Goal: Register for event/course

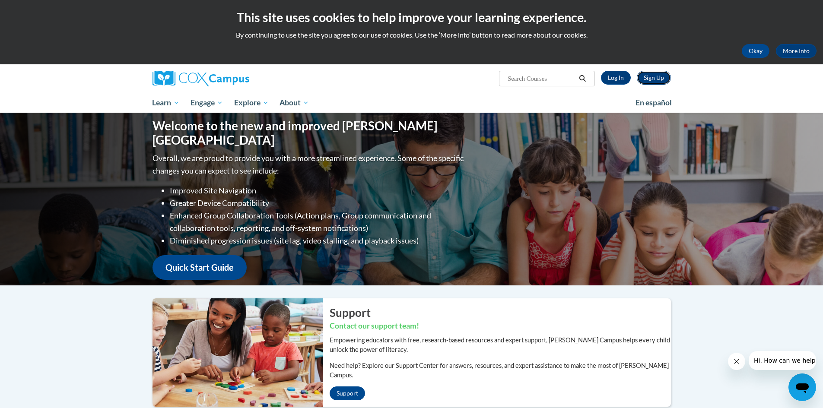
click at [654, 77] on link "Sign Up" at bounding box center [654, 78] width 34 height 14
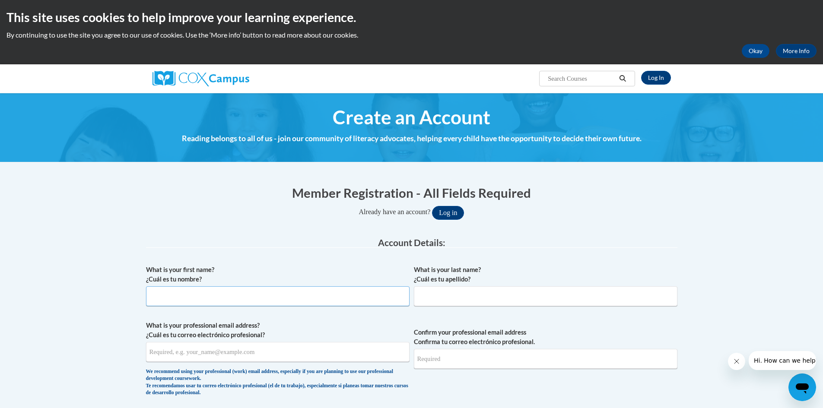
click at [223, 296] on input "What is your first name? ¿Cuál es tu nombre?" at bounding box center [277, 296] width 263 height 20
type input "Stanley"
type input "Sabol"
type input "ssabol@pottsville.k12.pa.us"
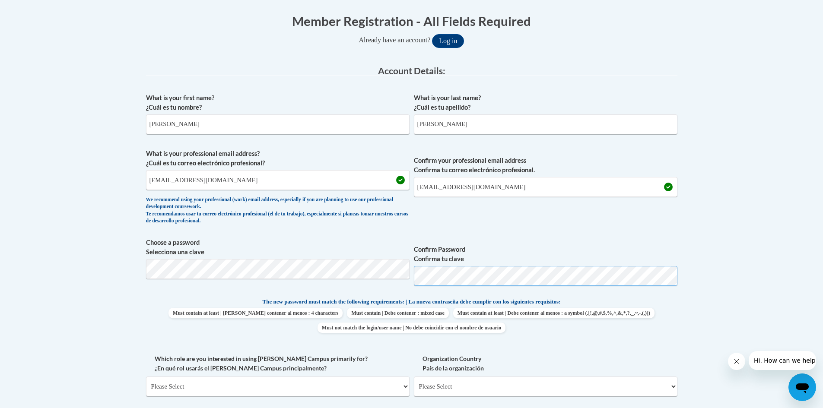
scroll to position [173, 0]
click at [551, 216] on span "Confirm your professional email address Confirma tu correo electrónico profesio…" at bounding box center [545, 188] width 263 height 80
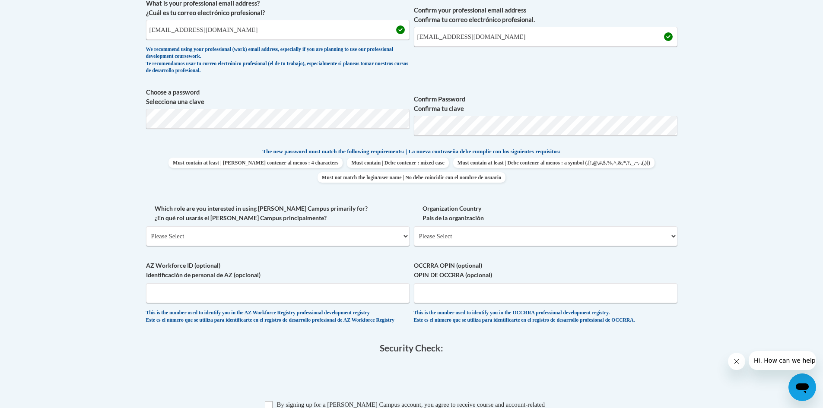
scroll to position [346, 0]
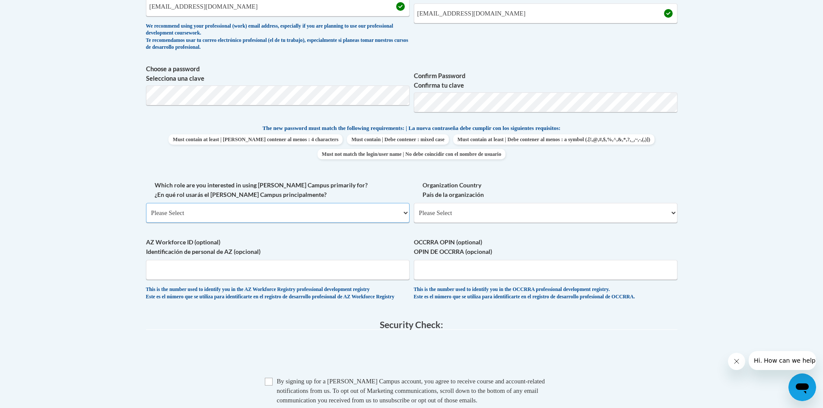
click at [197, 212] on select "Please Select College/University | Colegio/Universidad Community/Nonprofit Part…" at bounding box center [277, 213] width 263 height 20
select select "fbf2d438-af2f-41f8-98f1-81c410e29de3"
click at [146, 203] on select "Please Select College/University | Colegio/Universidad Community/Nonprofit Part…" at bounding box center [277, 213] width 263 height 20
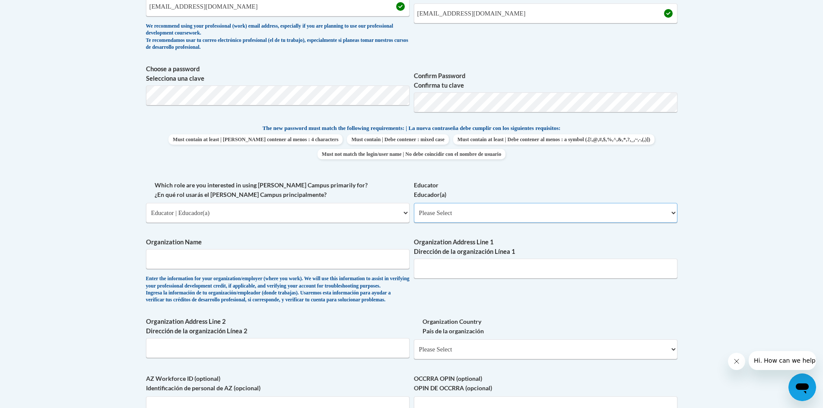
click at [437, 215] on select "Please Select Early Learning/Daycare Teacher/Family Home Care Provider | Maestr…" at bounding box center [545, 213] width 263 height 20
select select "11a86997-7122-4e2e-80c7-11975180ece4"
click at [414, 203] on select "Please Select Early Learning/Daycare Teacher/Family Home Care Provider | Maestr…" at bounding box center [545, 213] width 263 height 20
click at [494, 210] on select "Please Select Early Learning/Daycare Teacher/Family Home Care Provider | Maestr…" at bounding box center [545, 213] width 263 height 20
click at [414, 203] on select "Please Select Early Learning/Daycare Teacher/Family Home Care Provider | Maestr…" at bounding box center [545, 213] width 263 height 20
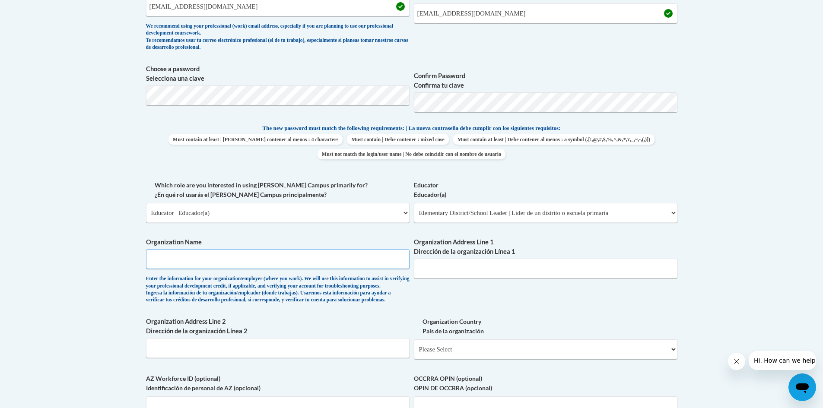
click at [186, 257] on input "Organization Name" at bounding box center [277, 259] width 263 height 20
type input "John S. Clarke Elementary"
type input "601 North 16th Street"
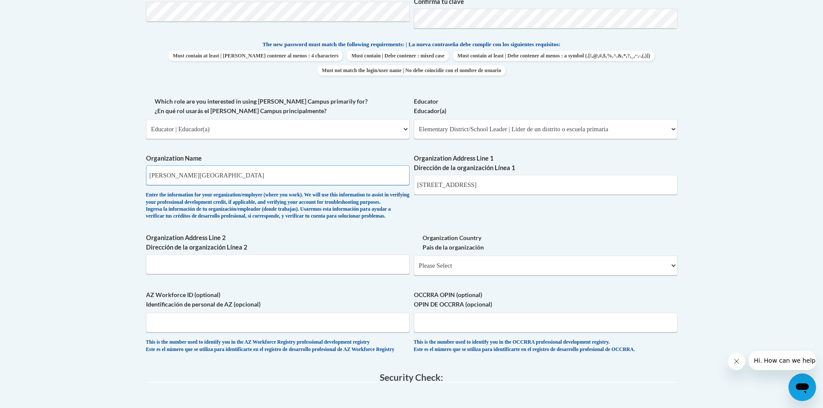
scroll to position [432, 0]
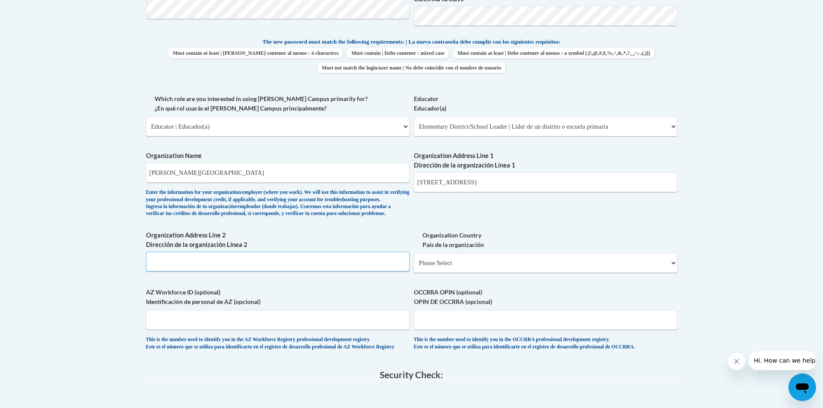
click at [183, 272] on input "Organization Address Line 2 Dirección de la organización Línea 2" at bounding box center [277, 262] width 263 height 20
type input "Pottsville"
click at [470, 273] on select "Please Select United States | Estados Unidos Outside of the United States | Fue…" at bounding box center [545, 263] width 263 height 20
select select "ad49bcad-a171-4b2e-b99c-48b446064914"
click at [414, 267] on select "Please Select United States | Estados Unidos Outside of the United States | Fue…" at bounding box center [545, 263] width 263 height 20
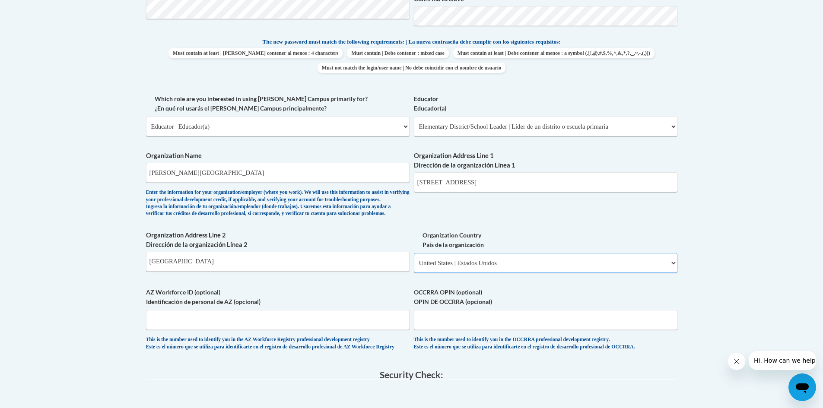
select select
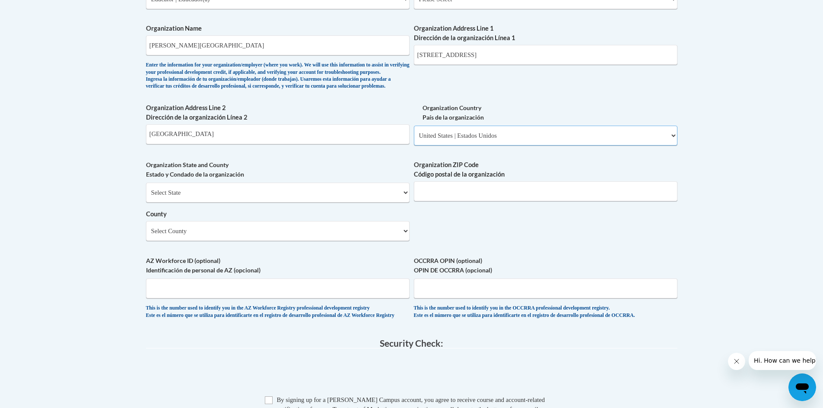
scroll to position [562, 0]
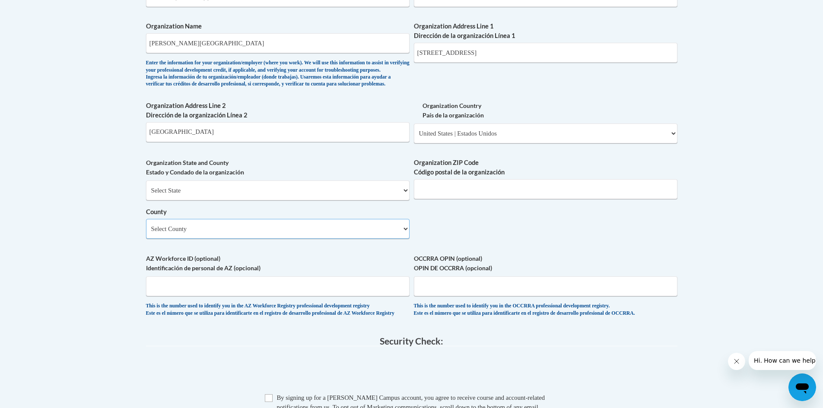
click at [229, 239] on select "Select County Adams Allegheny Armstrong Beaver Bedford Berks Blair Bradford Buc…" at bounding box center [277, 229] width 263 height 20
select select "Schuylkill"
click at [146, 233] on select "Select County Adams Allegheny Armstrong Beaver Bedford Berks Blair Bradford Buc…" at bounding box center [277, 229] width 263 height 20
click at [333, 267] on div "What is your first name? ¿Cuál es tu nombre? Stanley What is your last name? ¿C…" at bounding box center [411, 12] width 531 height 626
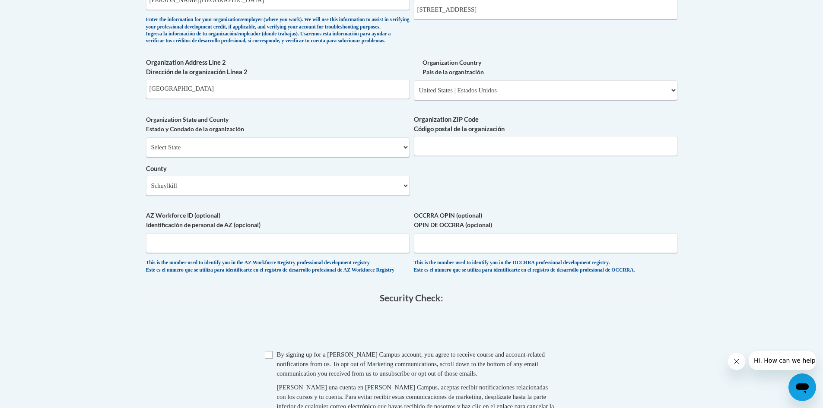
scroll to position [648, 0]
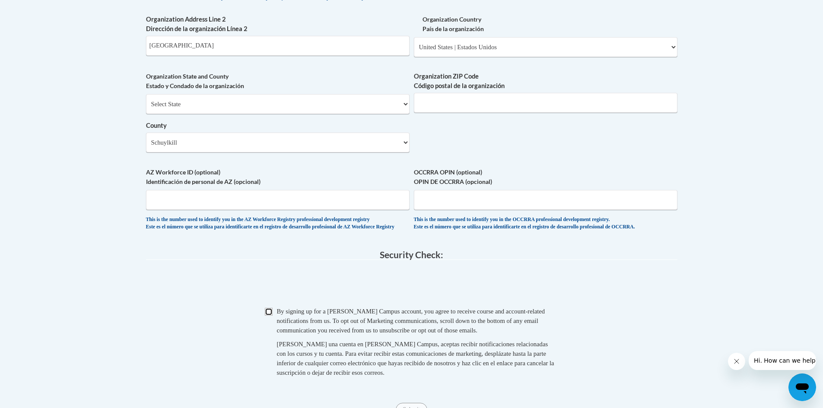
click at [269, 316] on input "Checkbox" at bounding box center [269, 312] width 8 height 8
checkbox input "true"
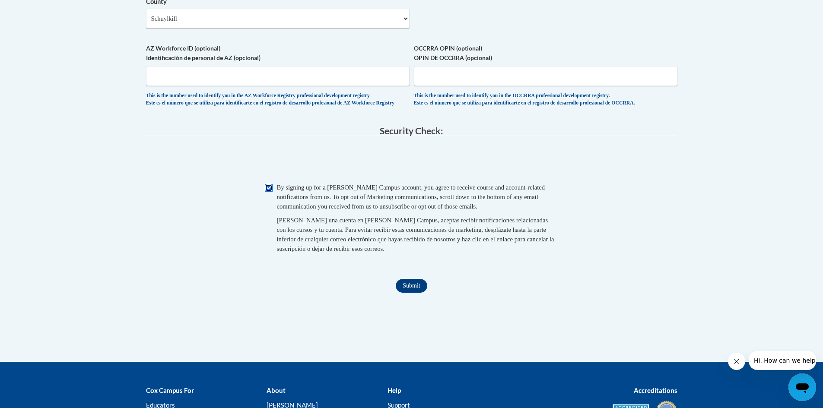
scroll to position [821, 0]
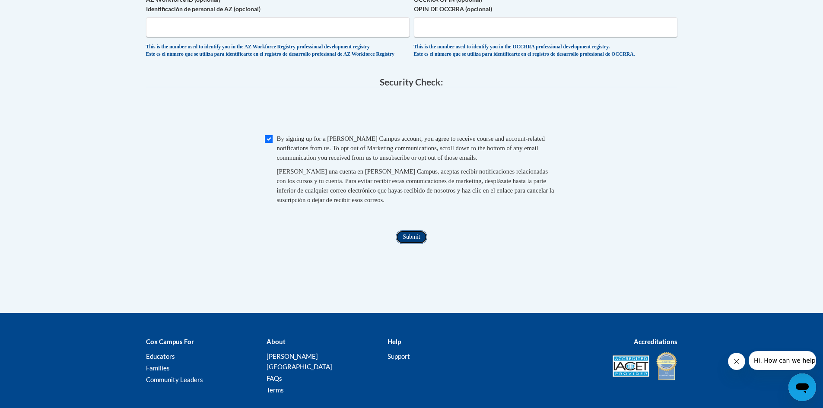
click at [414, 244] on input "Submit" at bounding box center [411, 237] width 31 height 14
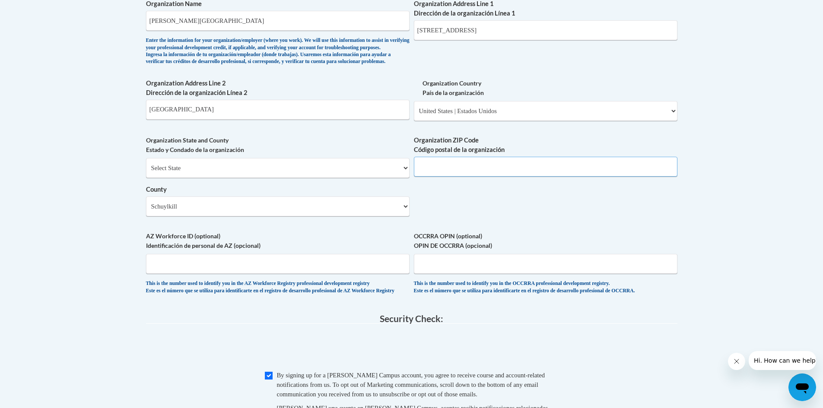
scroll to position [582, 0]
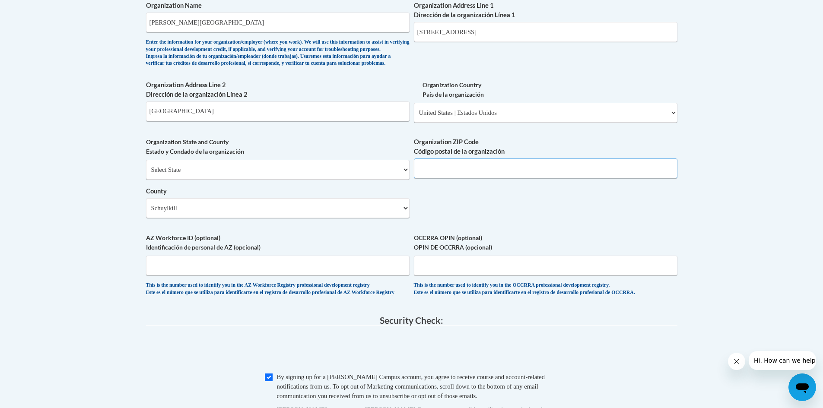
click at [433, 178] on input "Organization ZIP Code Código postal de la organización" at bounding box center [545, 169] width 263 height 20
type input "17901"
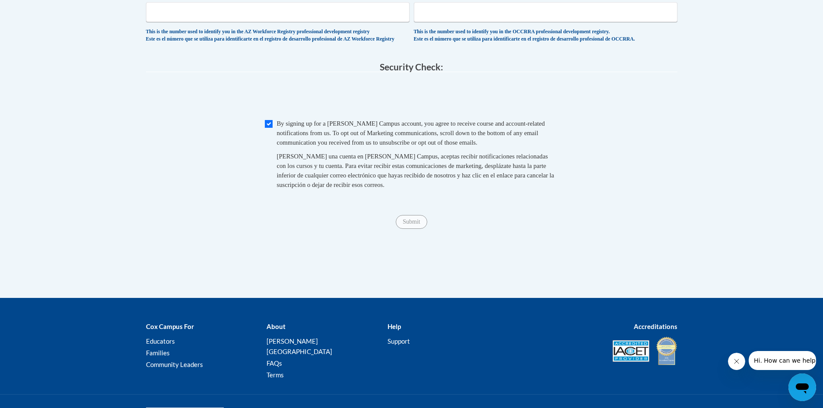
scroll to position [841, 0]
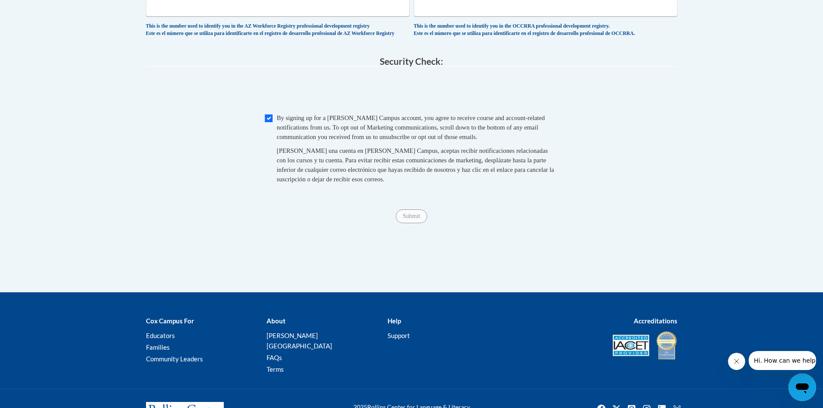
click at [492, 183] on span "Al crear una cuenta en Cox Campus, aceptas recibir notificaciones relacionadas …" at bounding box center [415, 164] width 277 height 35
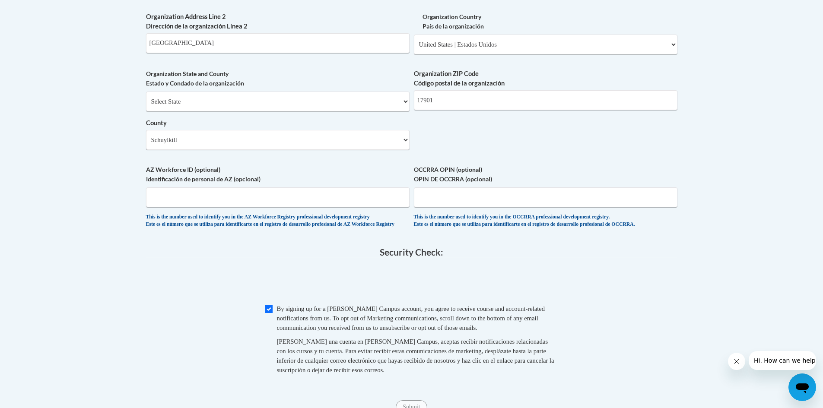
scroll to position [625, 0]
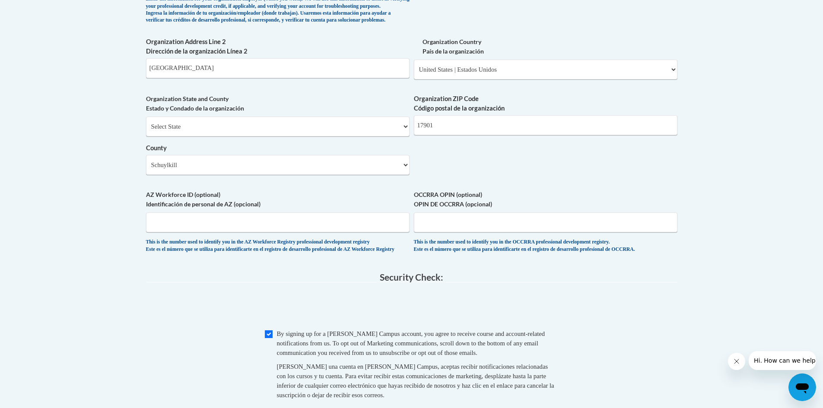
click at [269, 338] on input "Checkbox" at bounding box center [269, 334] width 8 height 8
click at [268, 338] on input "Checkbox" at bounding box center [269, 334] width 8 height 8
checkbox input "true"
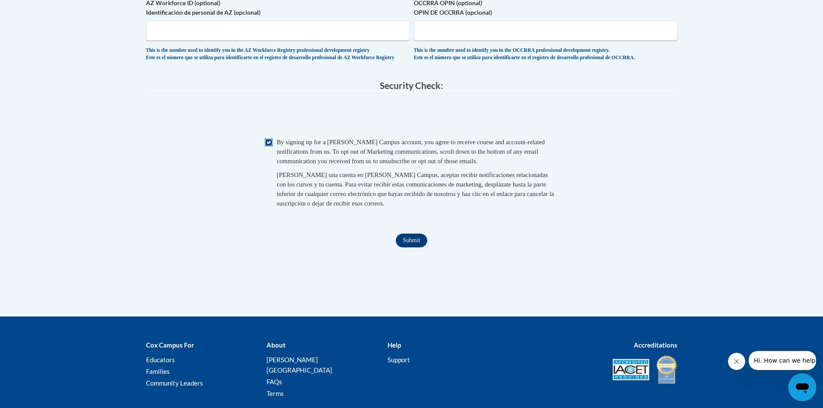
scroll to position [841, 0]
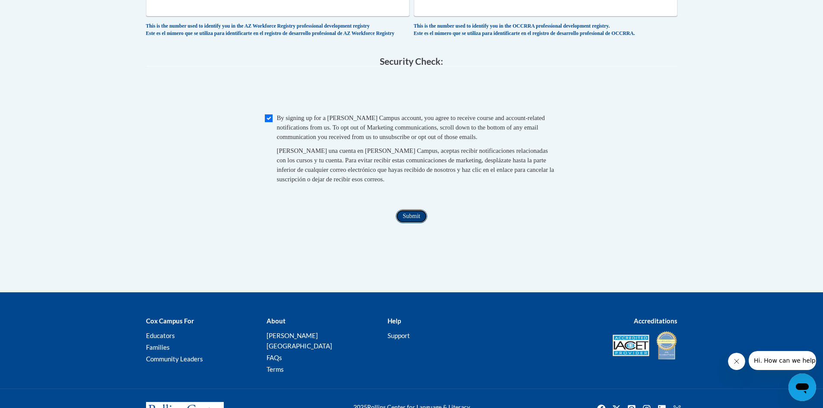
click at [416, 223] on input "Submit" at bounding box center [411, 217] width 31 height 14
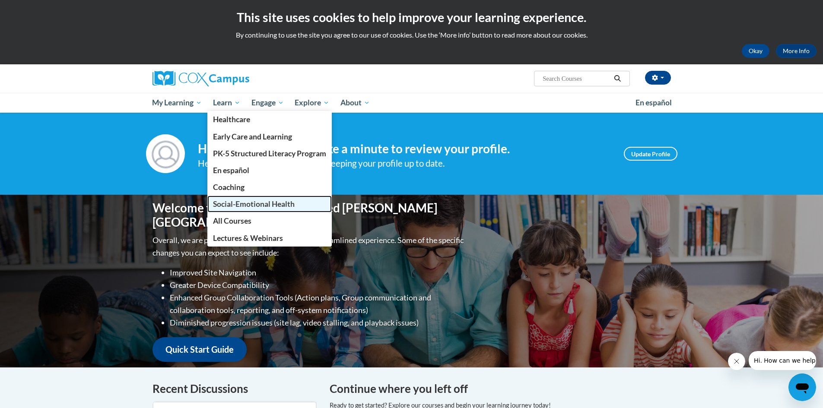
click at [241, 201] on span "Social-Emotional Health" at bounding box center [254, 204] width 82 height 9
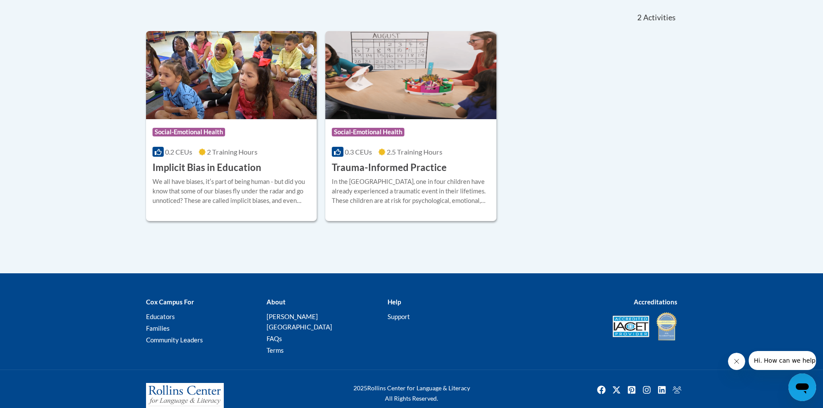
scroll to position [198, 0]
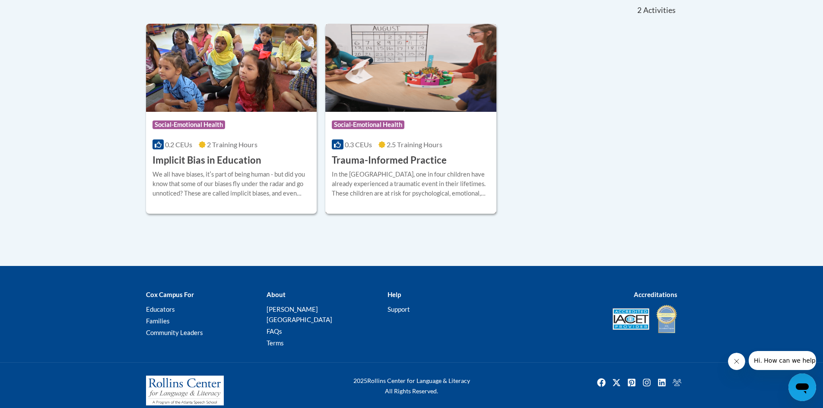
click at [437, 85] on img at bounding box center [410, 68] width 171 height 88
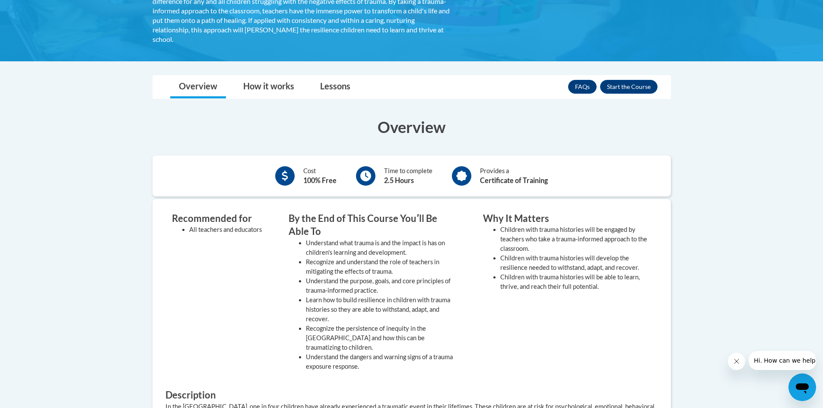
scroll to position [205, 0]
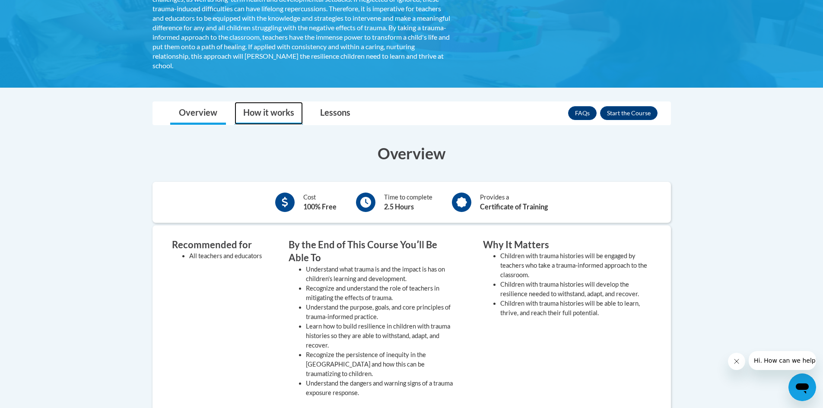
click at [273, 113] on link "How it works" at bounding box center [269, 113] width 68 height 23
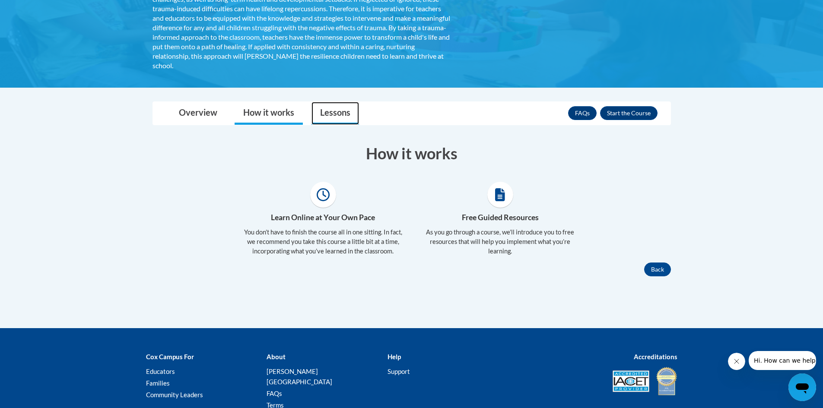
click at [334, 110] on link "Lessons" at bounding box center [335, 113] width 48 height 23
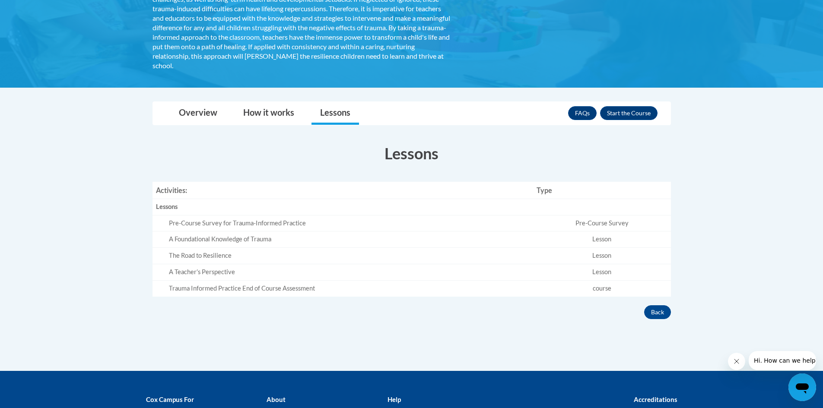
click at [590, 223] on td "Pre-Course Survey" at bounding box center [602, 223] width 138 height 16
click at [641, 114] on button "Enroll" at bounding box center [628, 113] width 57 height 14
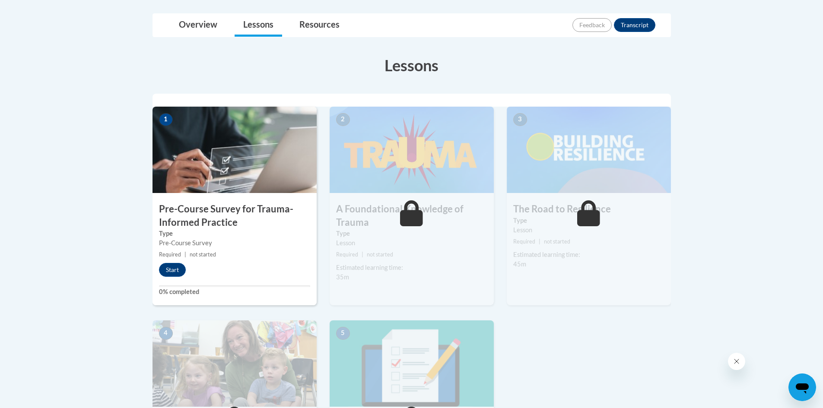
scroll to position [130, 0]
